Goal: Task Accomplishment & Management: Manage account settings

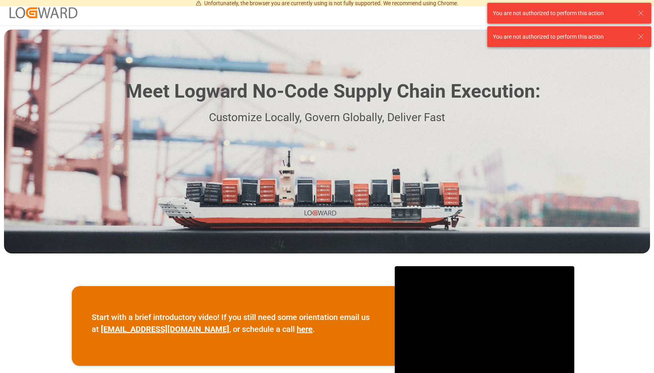
click at [647, 38] on div "You are not authorized to perform this action" at bounding box center [569, 36] width 164 height 21
click at [644, 10] on icon at bounding box center [641, 13] width 10 height 10
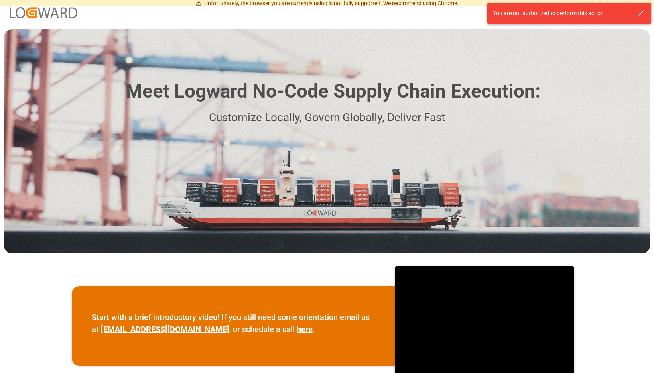
click at [641, 36] on div "Meet Logward No-Code Supply Chain Execution: Customize Locally, Govern Globally…" at bounding box center [327, 344] width 654 height 637
click at [643, 13] on icon at bounding box center [641, 13] width 10 height 10
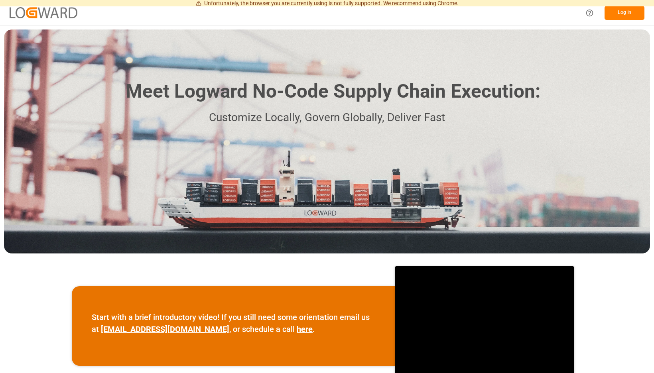
click at [624, 11] on button "Log In" at bounding box center [625, 13] width 40 height 14
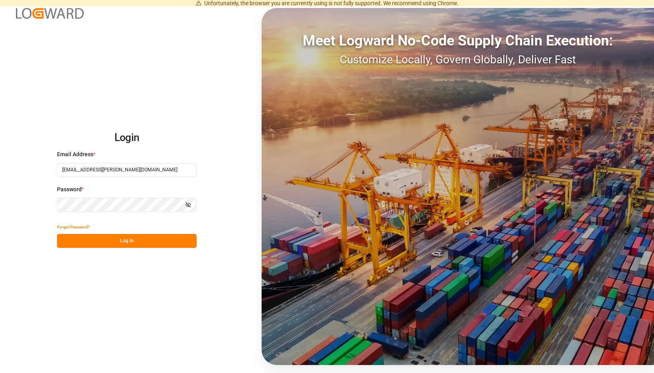
click at [195, 243] on button "Log In" at bounding box center [127, 241] width 140 height 14
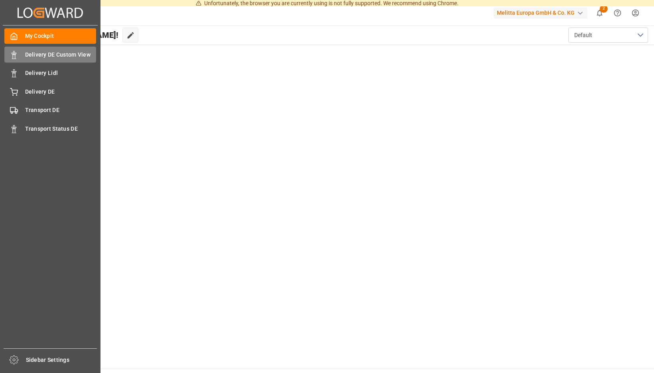
click at [12, 56] on icon at bounding box center [14, 55] width 8 height 8
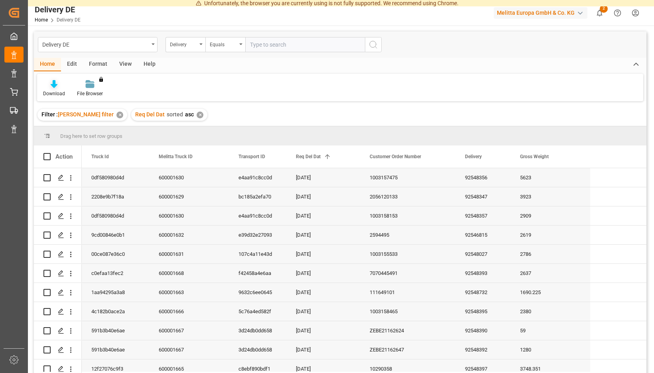
click at [57, 86] on icon at bounding box center [54, 84] width 7 height 8
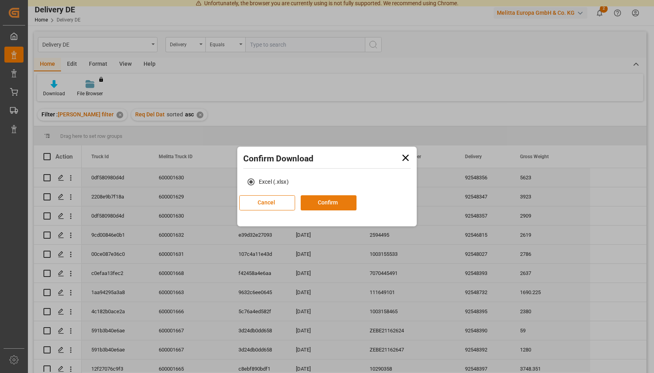
click at [337, 201] on button "Confirm" at bounding box center [329, 202] width 56 height 15
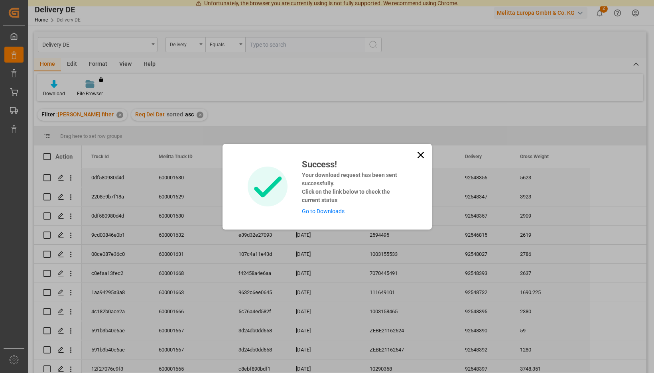
click at [323, 210] on link "Go to Downloads" at bounding box center [323, 211] width 43 height 6
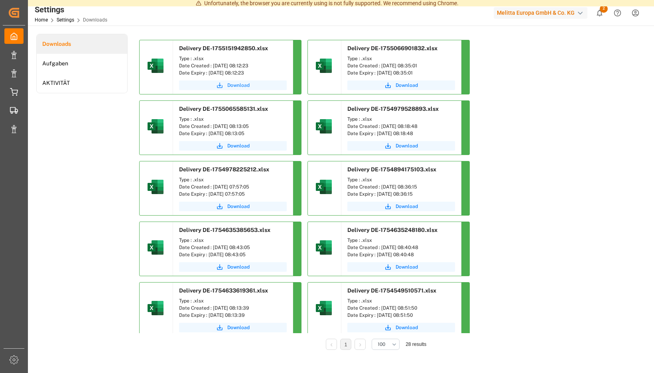
click at [250, 88] on span "Download" at bounding box center [238, 85] width 22 height 7
click at [600, 12] on icon "show 2 new notifications" at bounding box center [599, 13] width 8 height 8
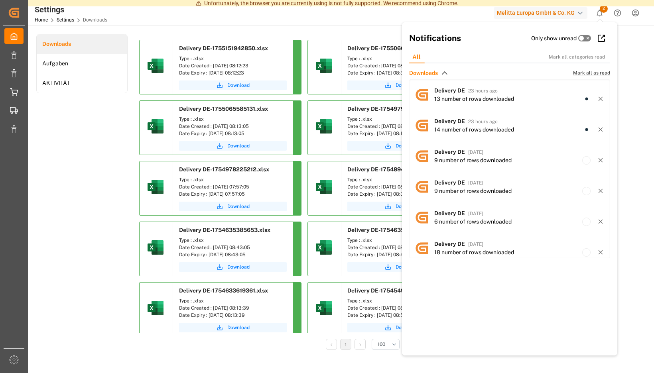
click at [596, 74] on span "Mark all as read" at bounding box center [591, 72] width 37 height 7
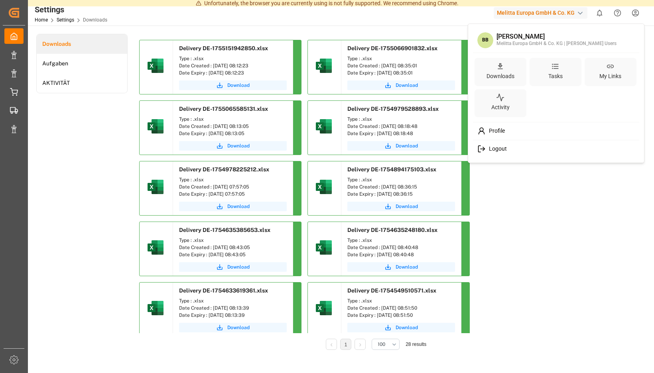
click at [504, 149] on span "Logout" at bounding box center [496, 149] width 21 height 7
